Goal: Find specific page/section: Find specific page/section

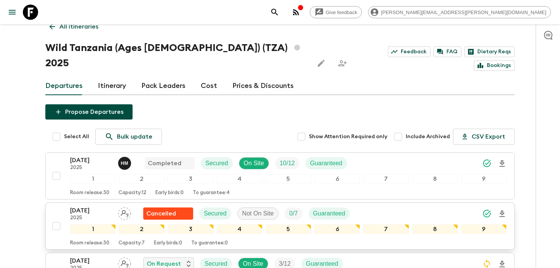
scroll to position [8, 0]
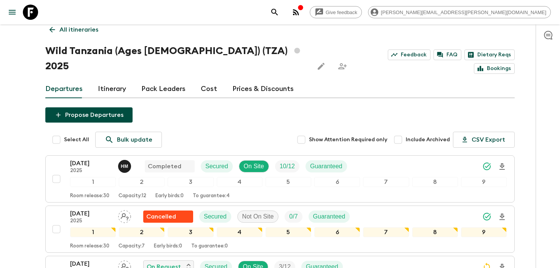
click at [389, 16] on div "Give feedback [PERSON_NAME][EMAIL_ADDRESS][PERSON_NAME][DOMAIN_NAME]" at bounding box center [409, 12] width 284 height 15
click at [279, 13] on icon "search adventures" at bounding box center [274, 12] width 9 height 9
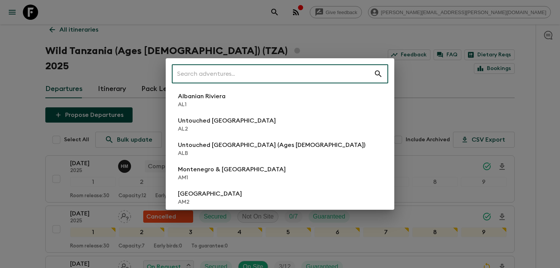
click at [270, 72] on input "text" at bounding box center [273, 73] width 202 height 21
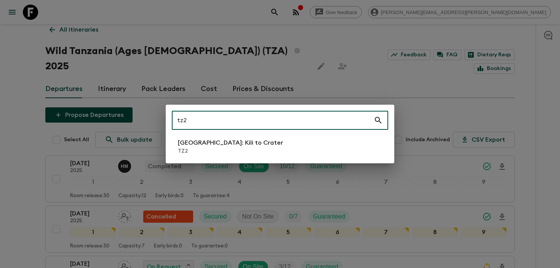
type input "tz2"
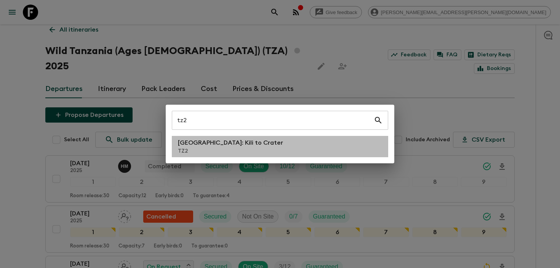
click at [197, 150] on p "TZ2" at bounding box center [230, 151] width 105 height 8
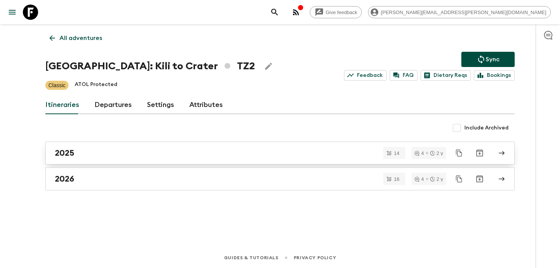
click at [82, 161] on link "2025" at bounding box center [279, 153] width 469 height 23
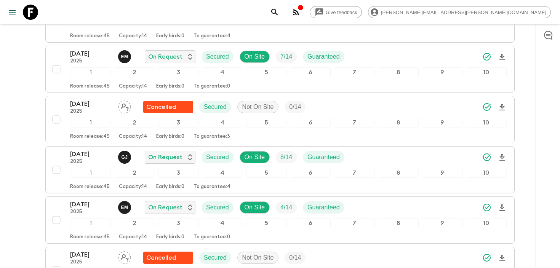
scroll to position [204, 0]
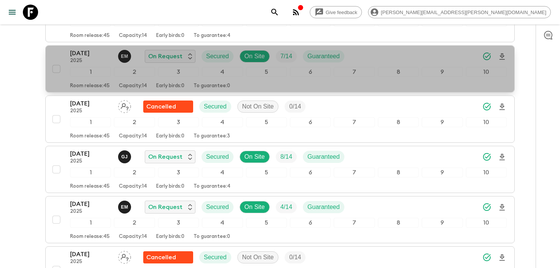
click at [411, 61] on div "[DATE] 2025 E M On Request Secured On Site 7 / 14 Guaranteed" at bounding box center [288, 56] width 437 height 15
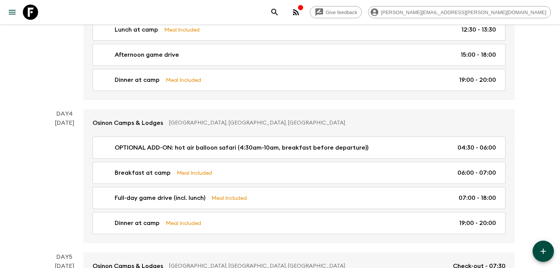
scroll to position [787, 0]
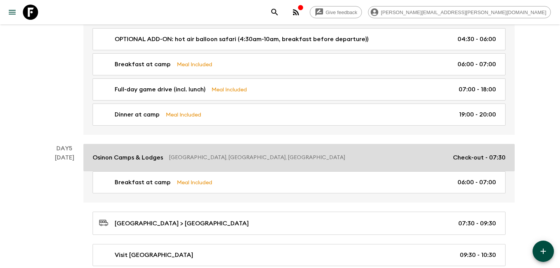
click at [115, 160] on p "Osinon Camps & Lodges" at bounding box center [128, 157] width 70 height 9
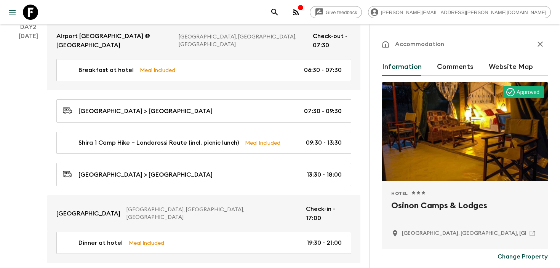
scroll to position [195, 0]
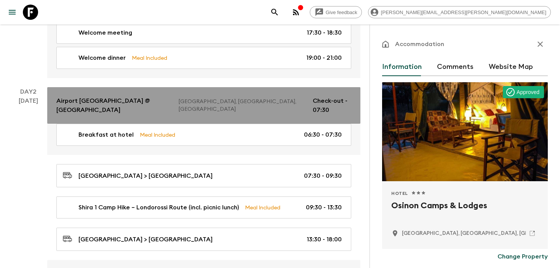
click at [93, 105] on p "Airport [GEOGRAPHIC_DATA] @ [GEOGRAPHIC_DATA]" at bounding box center [114, 105] width 116 height 18
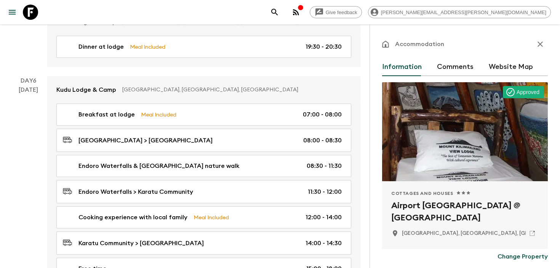
scroll to position [1344, 0]
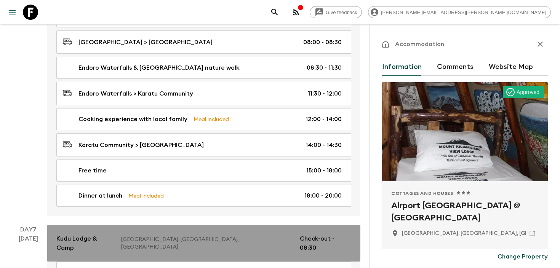
click at [193, 225] on link "Kudu Lodge & [GEOGRAPHIC_DATA], [GEOGRAPHIC_DATA], [GEOGRAPHIC_DATA] of Check-o…" at bounding box center [203, 243] width 313 height 37
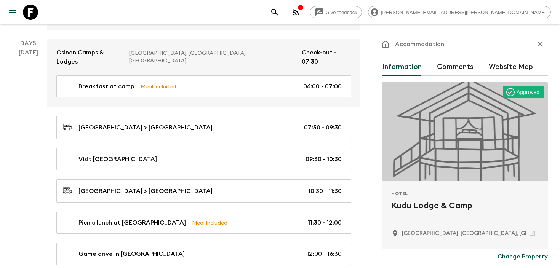
scroll to position [949, 0]
